Goal: Task Accomplishment & Management: Manage account settings

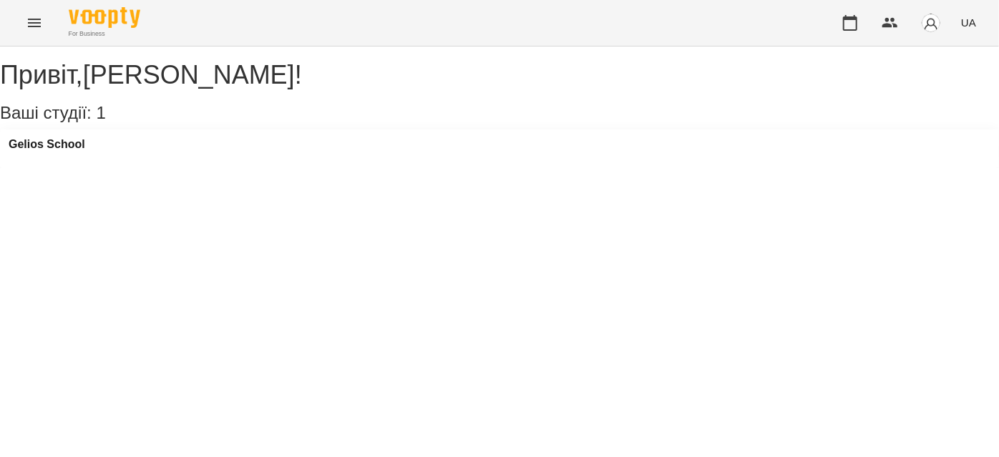
click at [30, 32] on button "Menu" at bounding box center [34, 23] width 34 height 34
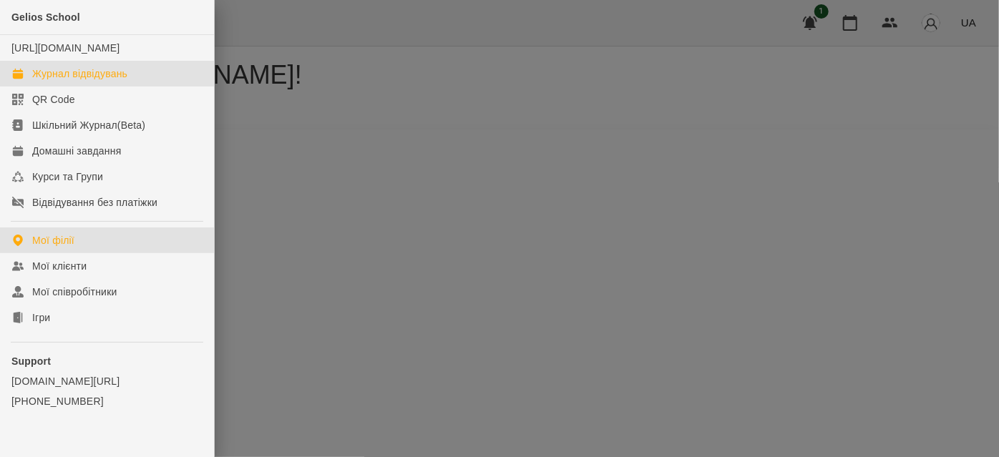
click at [52, 81] on div "Журнал відвідувань" at bounding box center [79, 74] width 95 height 14
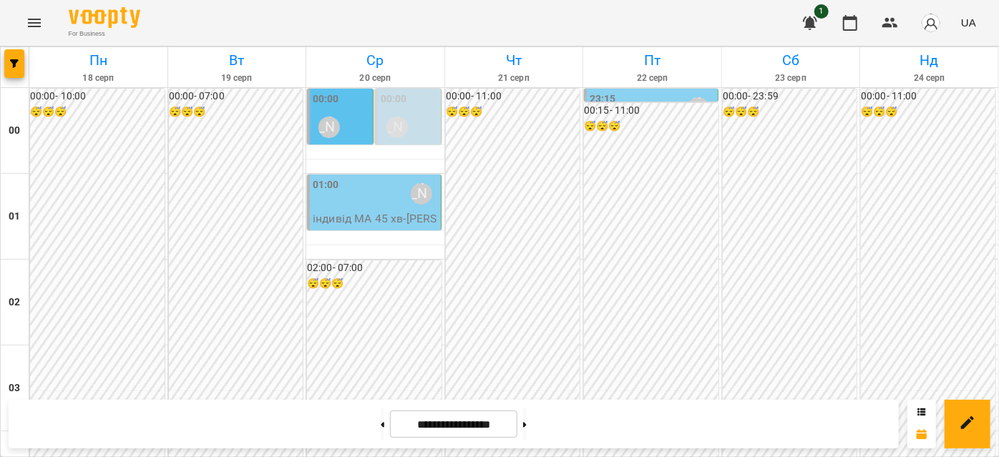
scroll to position [1432, 0]
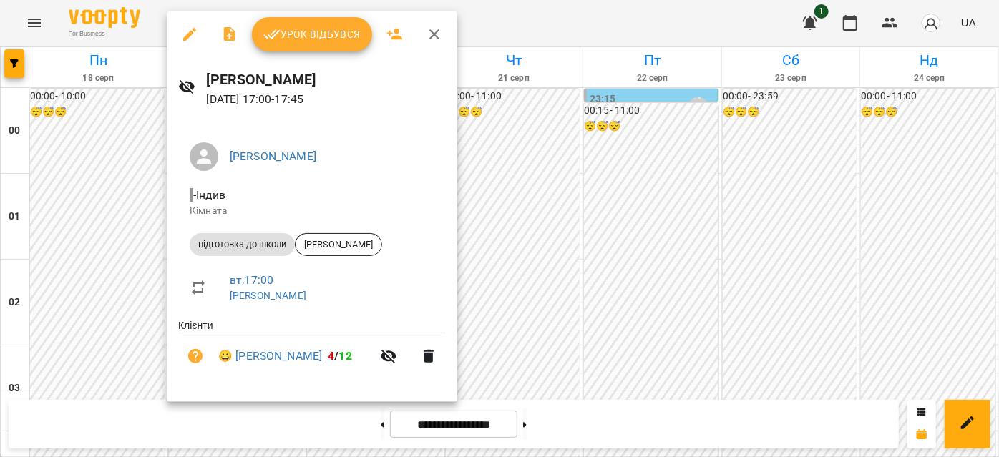
click at [309, 48] on button "Урок відбувся" at bounding box center [312, 34] width 120 height 34
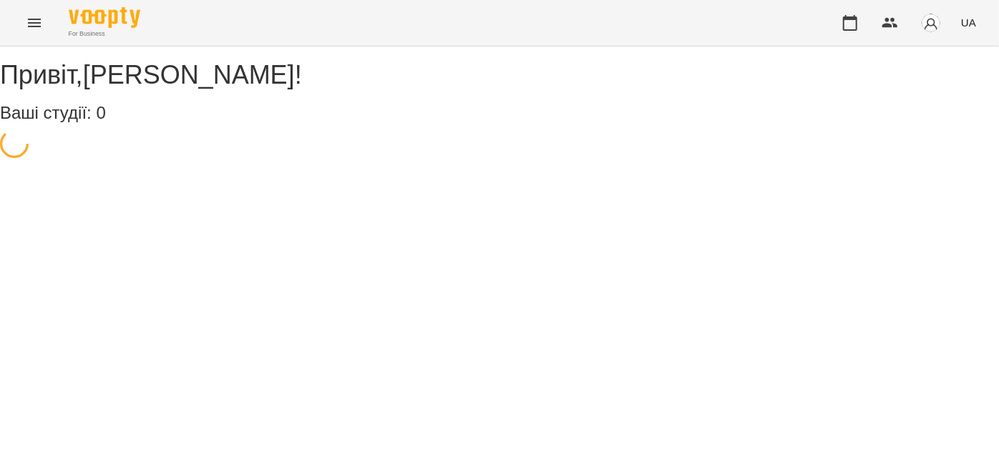
click at [20, 21] on button "Menu" at bounding box center [34, 23] width 34 height 34
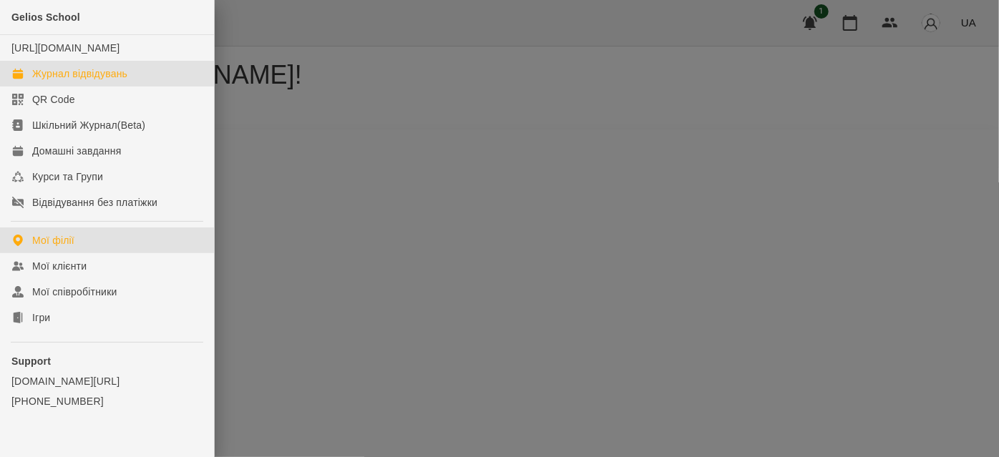
click at [74, 81] on div "Журнал відвідувань" at bounding box center [79, 74] width 95 height 14
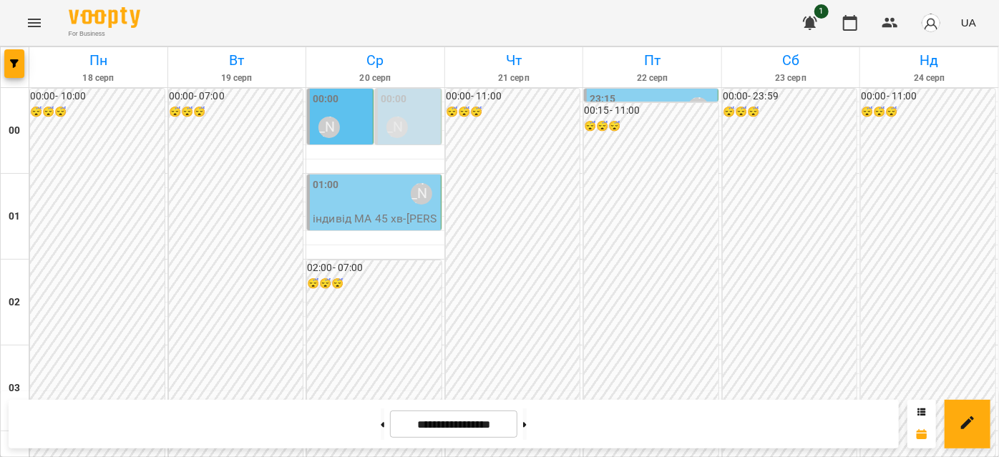
scroll to position [1496, 0]
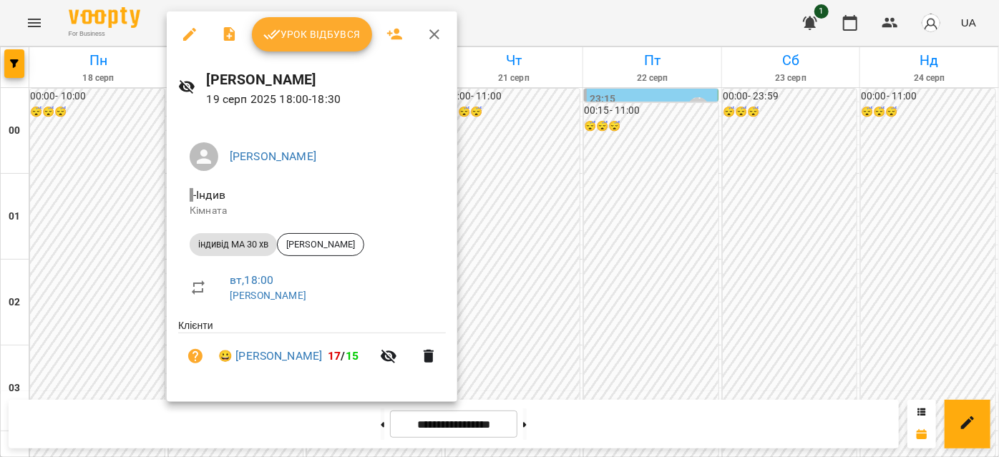
click at [427, 42] on icon "button" at bounding box center [434, 34] width 17 height 17
